Goal: Participate in discussion: Engage in conversation with other users on a specific topic

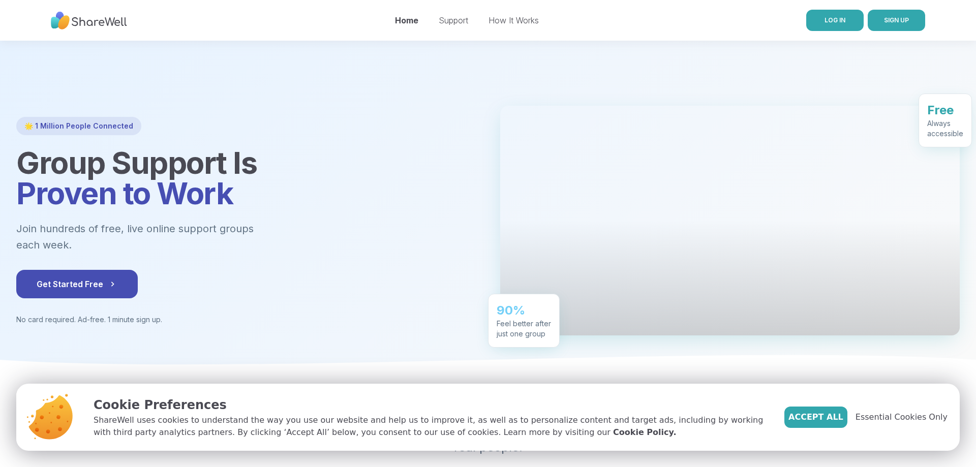
click at [845, 14] on link "LOG IN" at bounding box center [835, 20] width 57 height 21
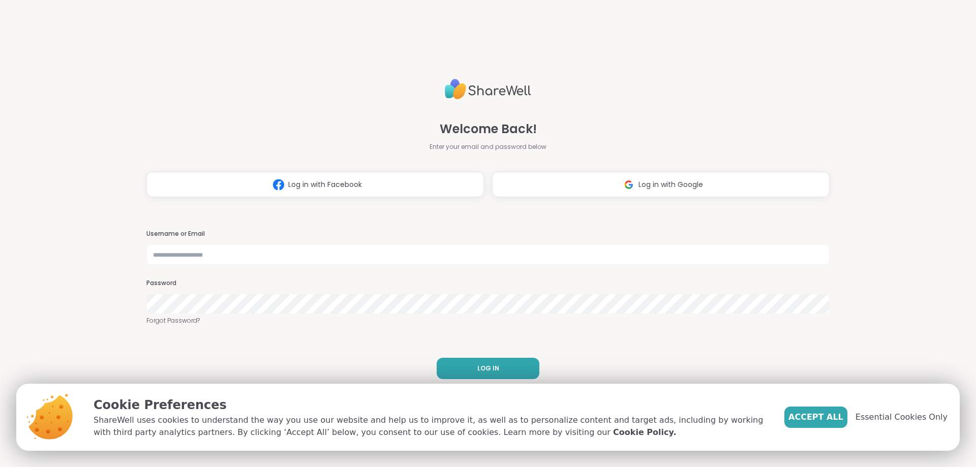
click at [409, 238] on h3 "Username or Email" at bounding box center [488, 234] width 684 height 9
click at [343, 263] on input "text" at bounding box center [488, 255] width 684 height 20
type input "**********"
click at [430, 204] on div "**********" at bounding box center [488, 233] width 684 height 467
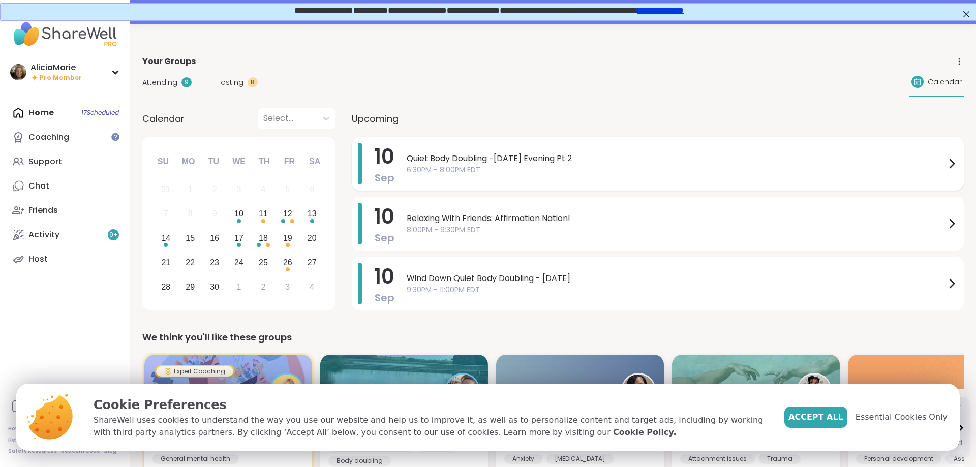
click at [498, 156] on span "Quiet Body Doubling -[DATE] Evening Pt 2" at bounding box center [676, 159] width 539 height 12
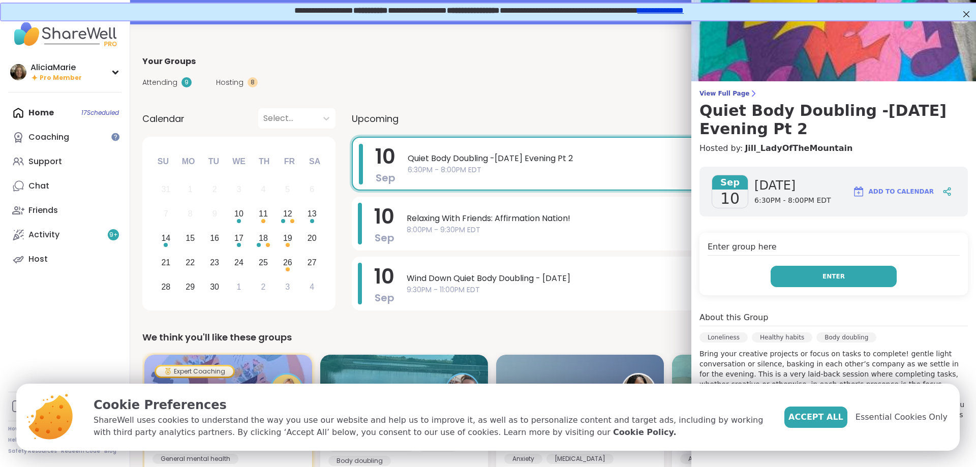
click at [820, 273] on button "Enter" at bounding box center [834, 276] width 126 height 21
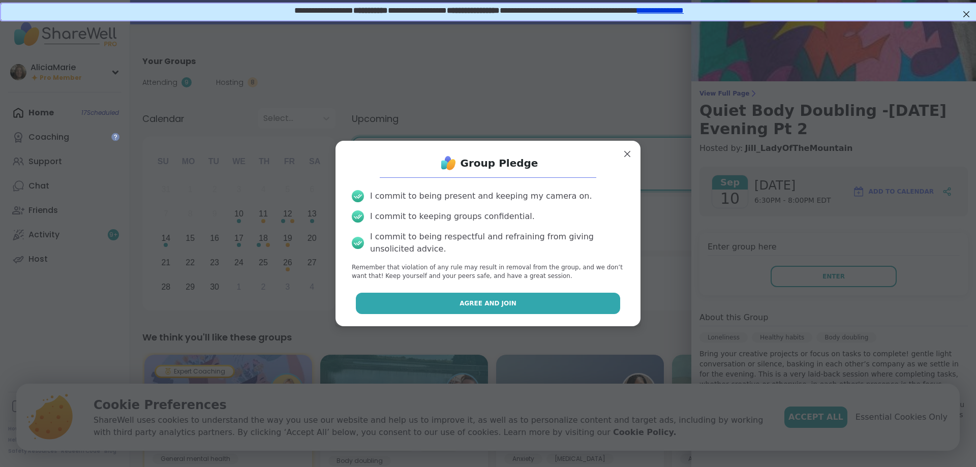
click at [607, 297] on button "Agree and Join" at bounding box center [488, 303] width 265 height 21
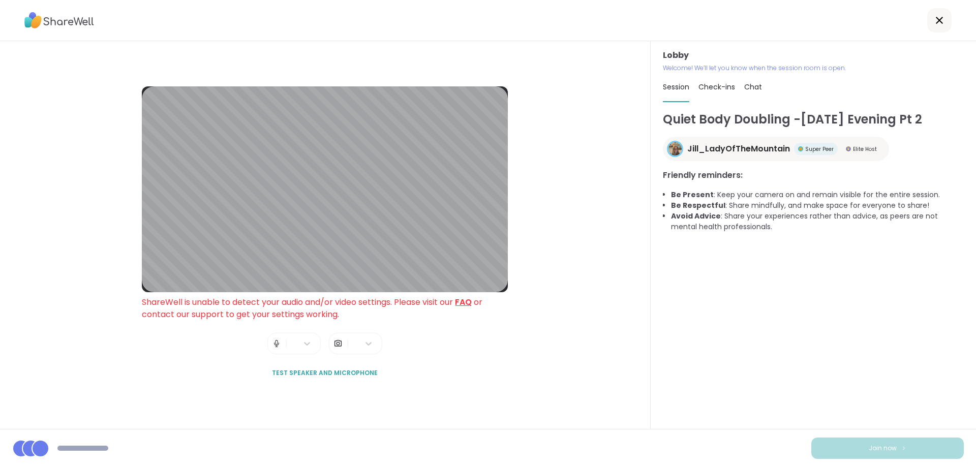
click at [284, 345] on div "|" at bounding box center [294, 343] width 53 height 21
click at [277, 343] on img at bounding box center [276, 344] width 9 height 20
click at [281, 346] on img at bounding box center [276, 344] width 9 height 20
click at [479, 305] on span "ShareWell is unable to detect your audio and/or video settings. Please visit ou…" at bounding box center [312, 309] width 341 height 24
click at [743, 210] on li "Be Respectful : Share mindfully, and make space for everyone to share!" at bounding box center [817, 205] width 293 height 11
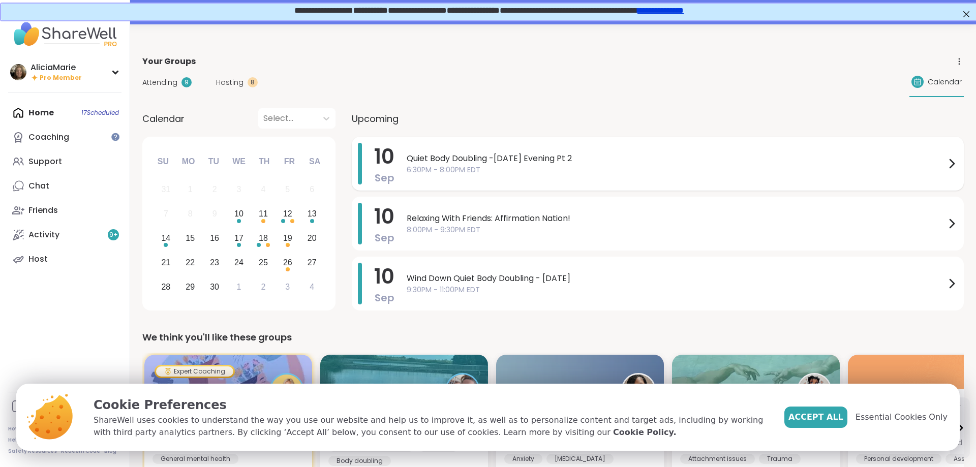
click at [479, 153] on span "Quiet Body Doubling -[DATE] Evening Pt 2" at bounding box center [676, 159] width 539 height 12
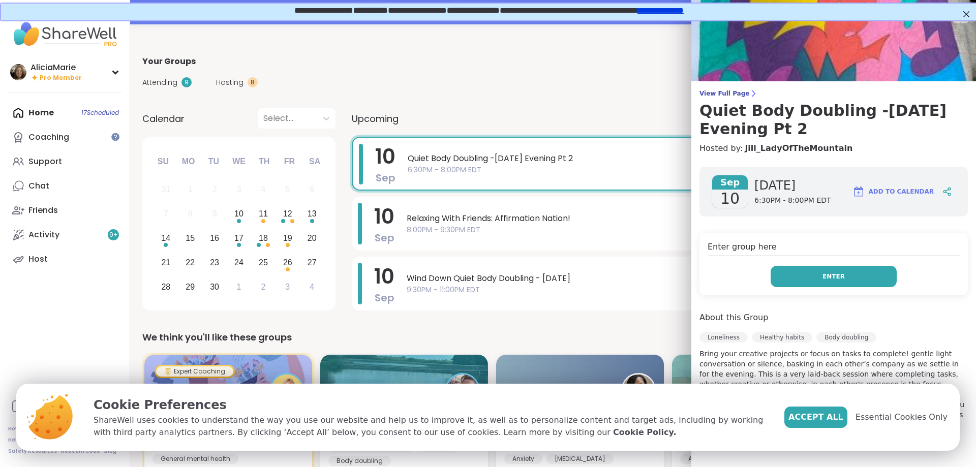
click at [833, 273] on span "Enter" at bounding box center [834, 276] width 22 height 9
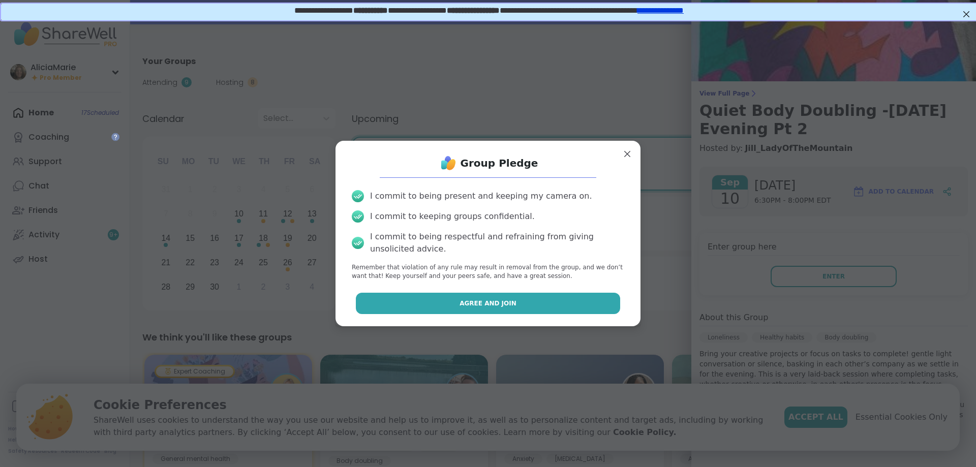
click at [501, 295] on button "Agree and Join" at bounding box center [488, 303] width 265 height 21
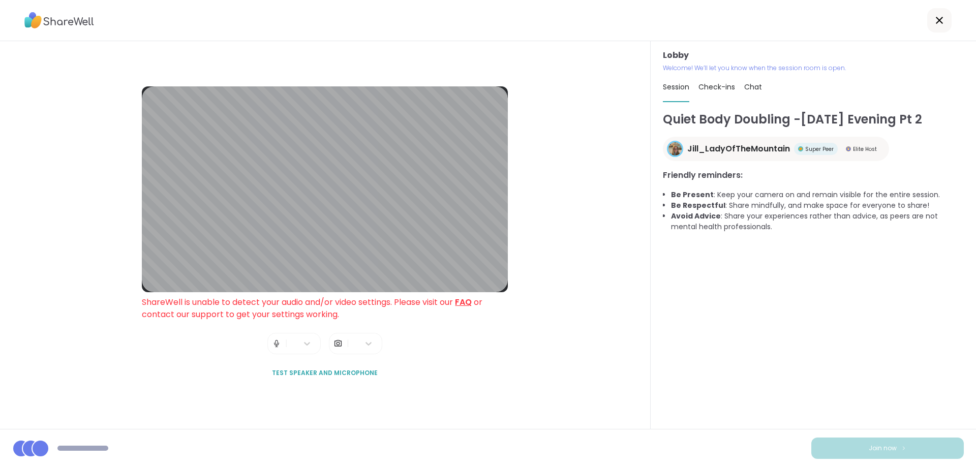
click at [277, 340] on img at bounding box center [276, 344] width 9 height 20
click at [347, 350] on span "|" at bounding box center [348, 344] width 3 height 20
click at [347, 342] on div "|" at bounding box center [355, 343] width 53 height 21
click at [343, 342] on img at bounding box center [338, 344] width 9 height 20
click at [346, 342] on div "|" at bounding box center [355, 343] width 53 height 21
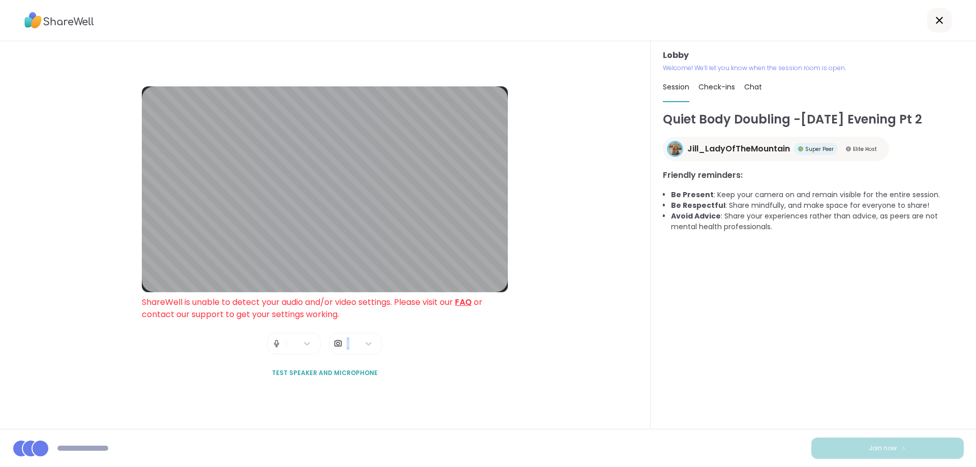
click at [346, 342] on div "|" at bounding box center [355, 343] width 53 height 21
click at [251, 311] on span "ShareWell is unable to detect your audio and/or video settings. Please visit ou…" at bounding box center [312, 309] width 341 height 24
drag, startPoint x: 272, startPoint y: 304, endPoint x: 380, endPoint y: 299, distance: 109.0
click at [380, 299] on span "ShareWell is unable to detect your audio and/or video settings. Please visit ou…" at bounding box center [312, 309] width 341 height 24
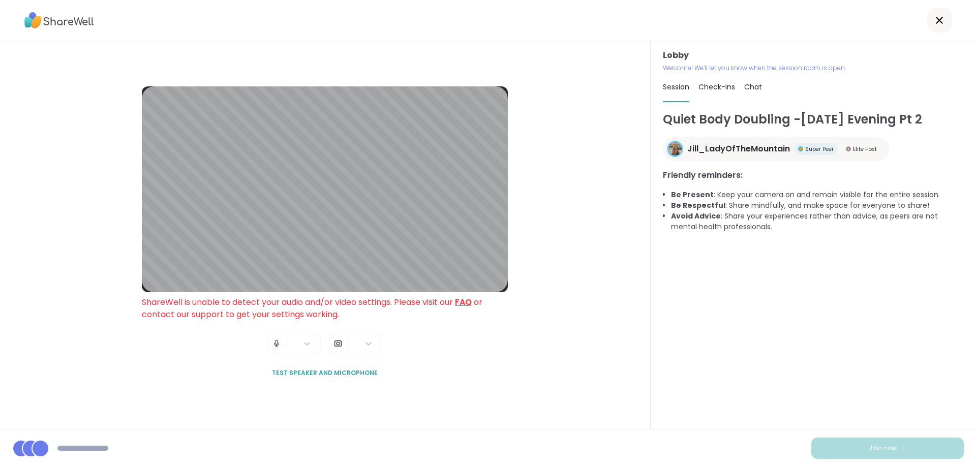
click at [472, 304] on link "FAQ" at bounding box center [463, 303] width 17 height 12
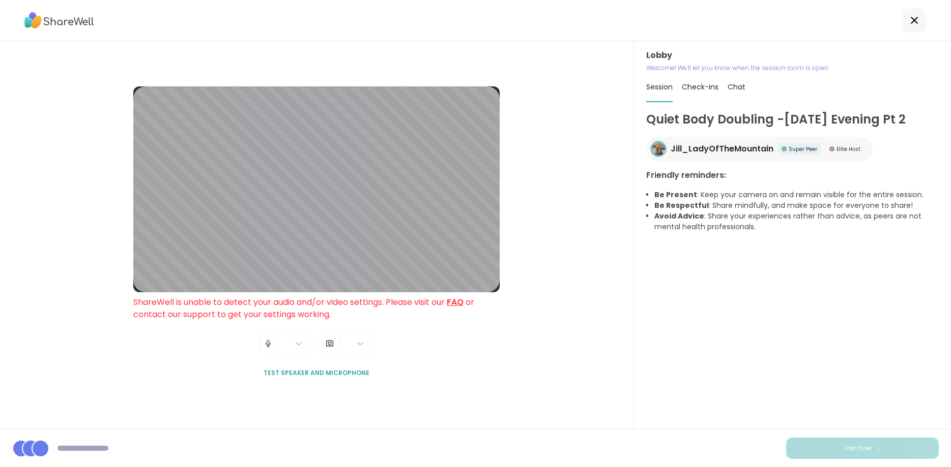
click at [721, 226] on li "Avoid Advice : Share your experiences rather than advice, as peers are not ment…" at bounding box center [796, 221] width 284 height 21
click at [810, 381] on div "Quiet Body Doubling -[DATE] Evening Pt 2 [PERSON_NAME] Super Peer Elite Host Fr…" at bounding box center [792, 265] width 292 height 310
